Goal: Find specific page/section: Find specific page/section

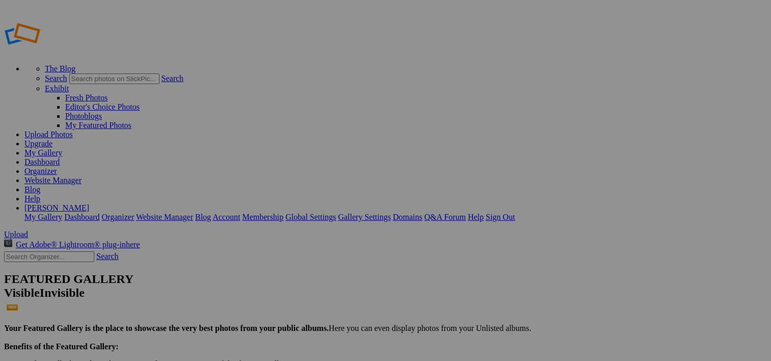
scroll to position [361, 0]
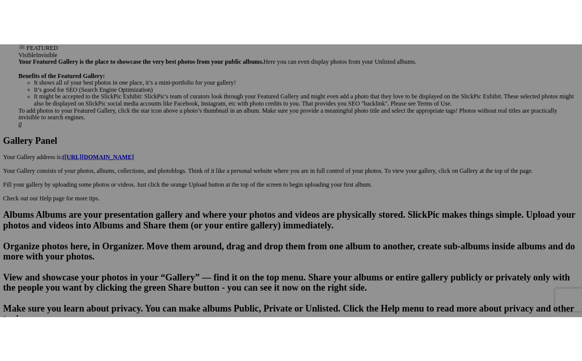
scroll to position [431, 0]
